Goal: Task Accomplishment & Management: Use online tool/utility

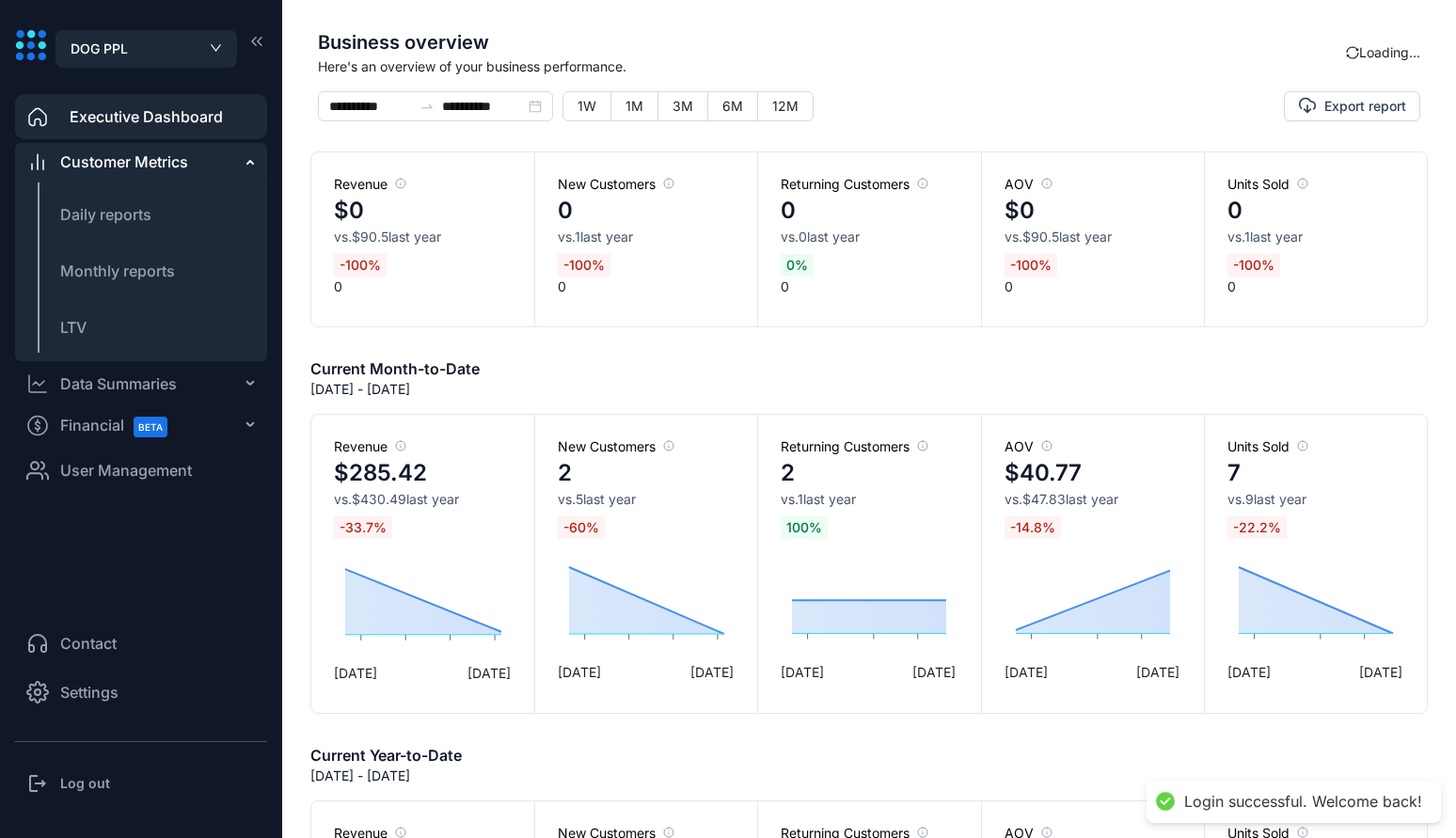
click at [160, 468] on span "User Management" at bounding box center [126, 470] width 131 height 23
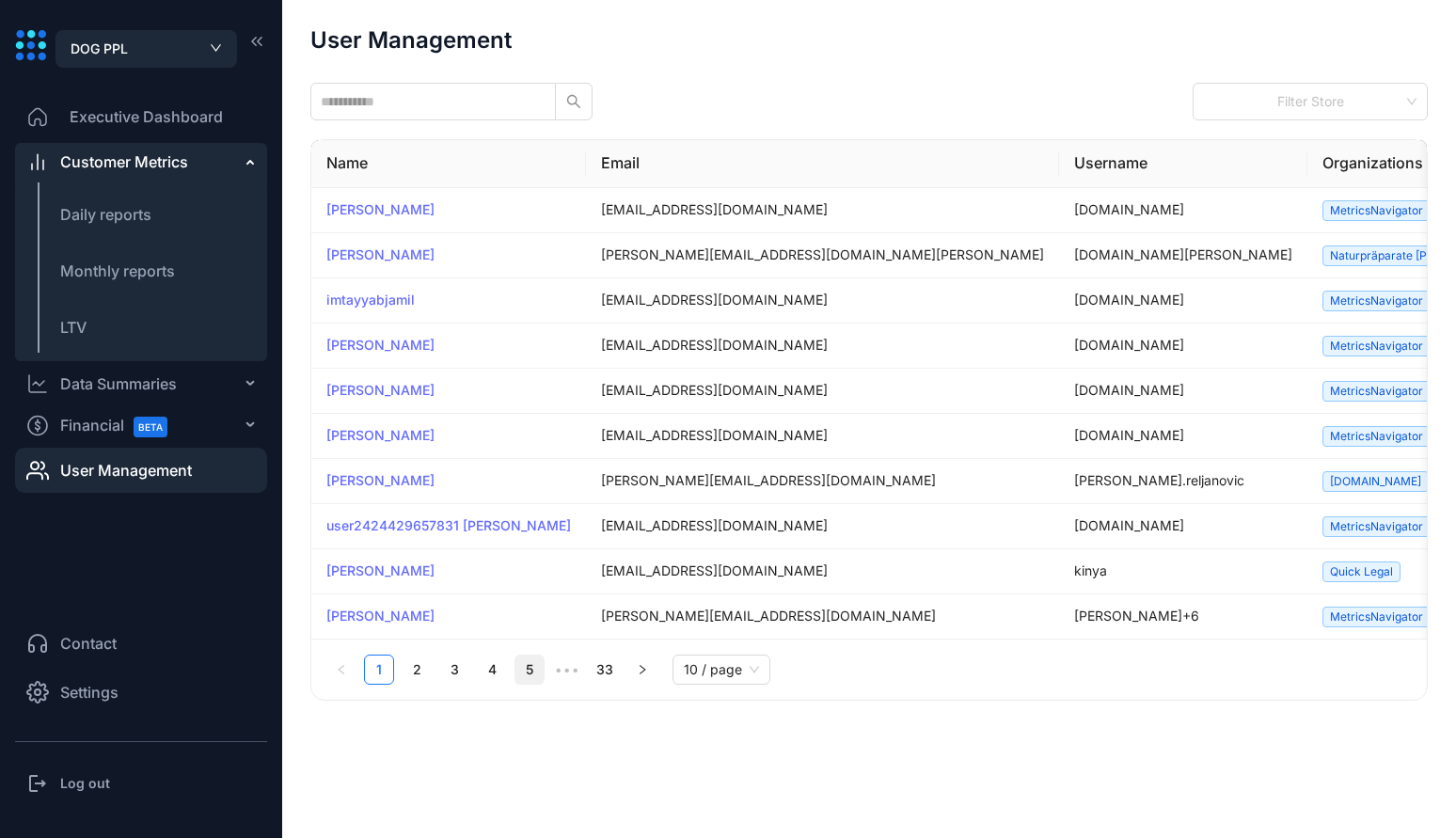
click at [531, 661] on link "5" at bounding box center [529, 670] width 28 height 28
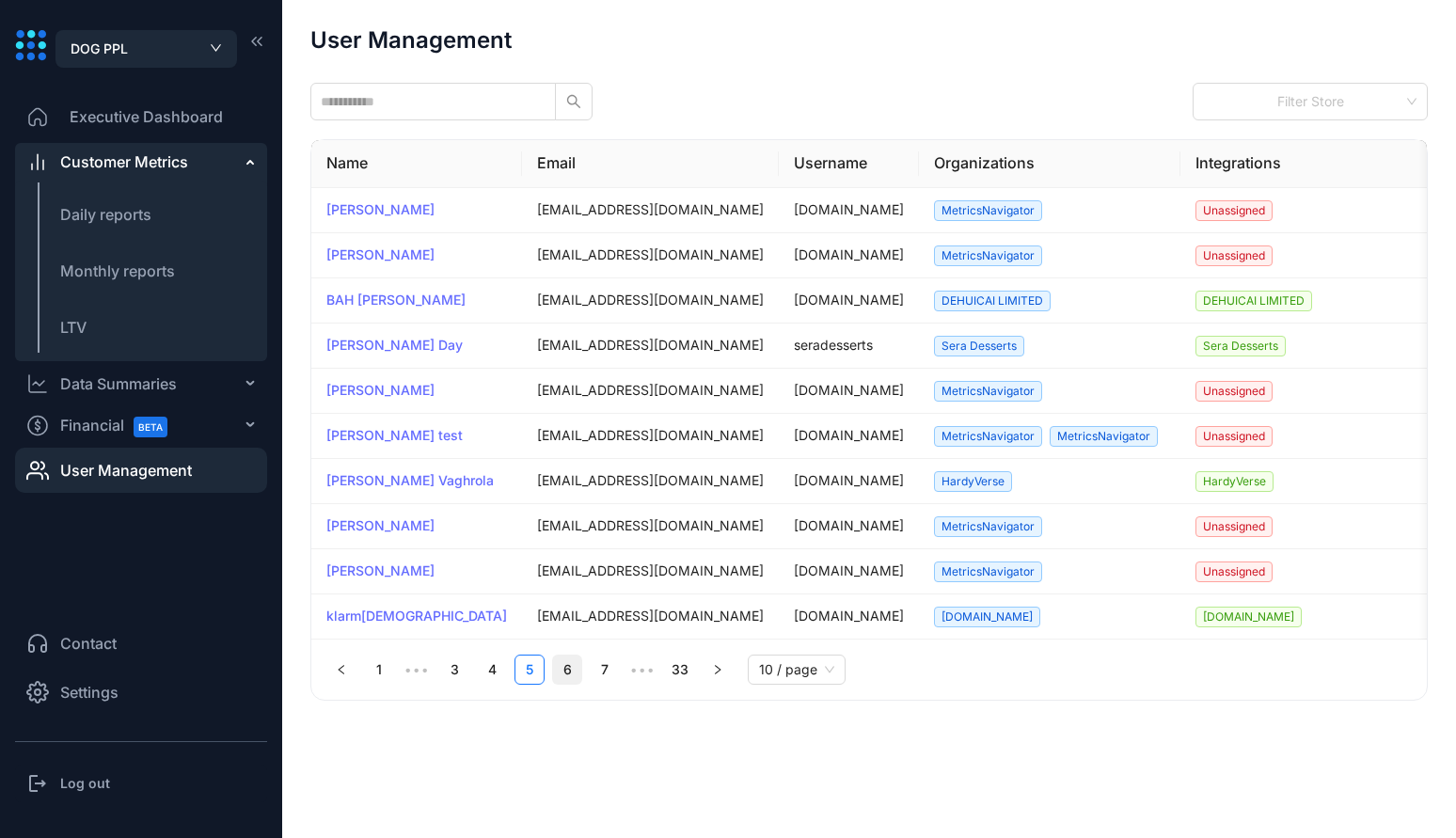
click at [565, 665] on link "6" at bounding box center [567, 670] width 28 height 28
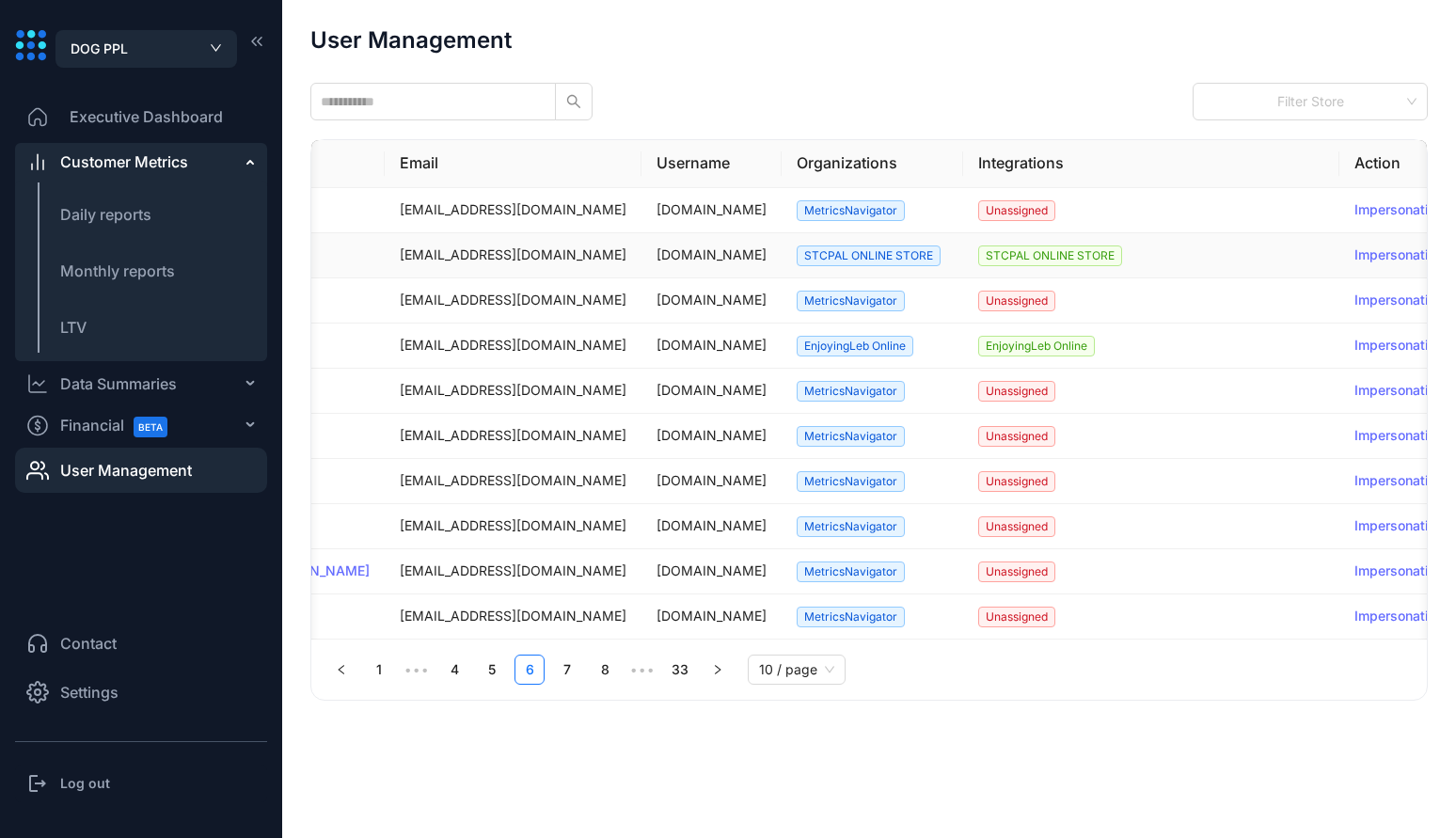
scroll to position [0, 217]
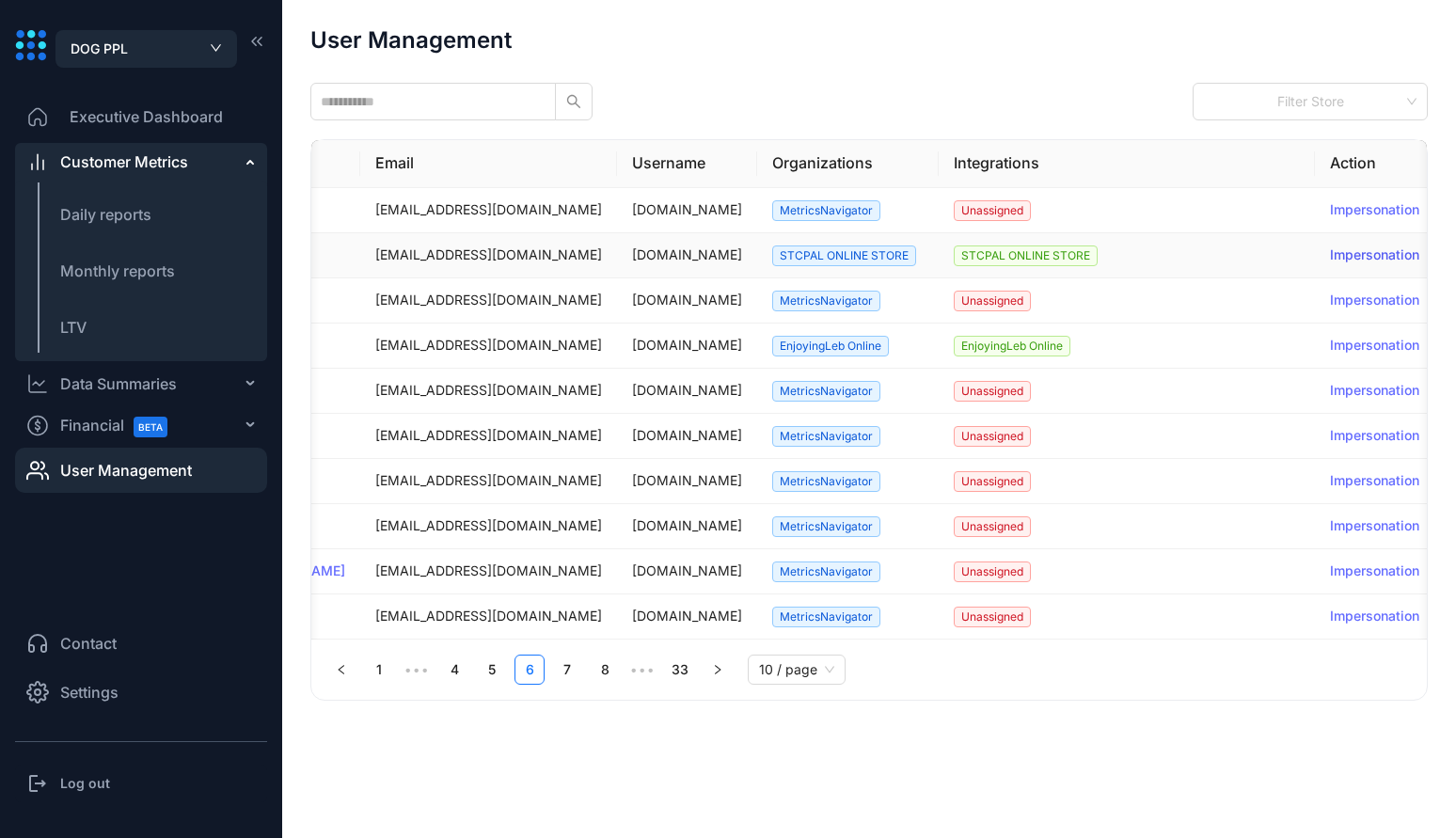
click at [1339, 261] on link "Impersonation" at bounding box center [1374, 254] width 89 height 16
